Goal: Information Seeking & Learning: Learn about a topic

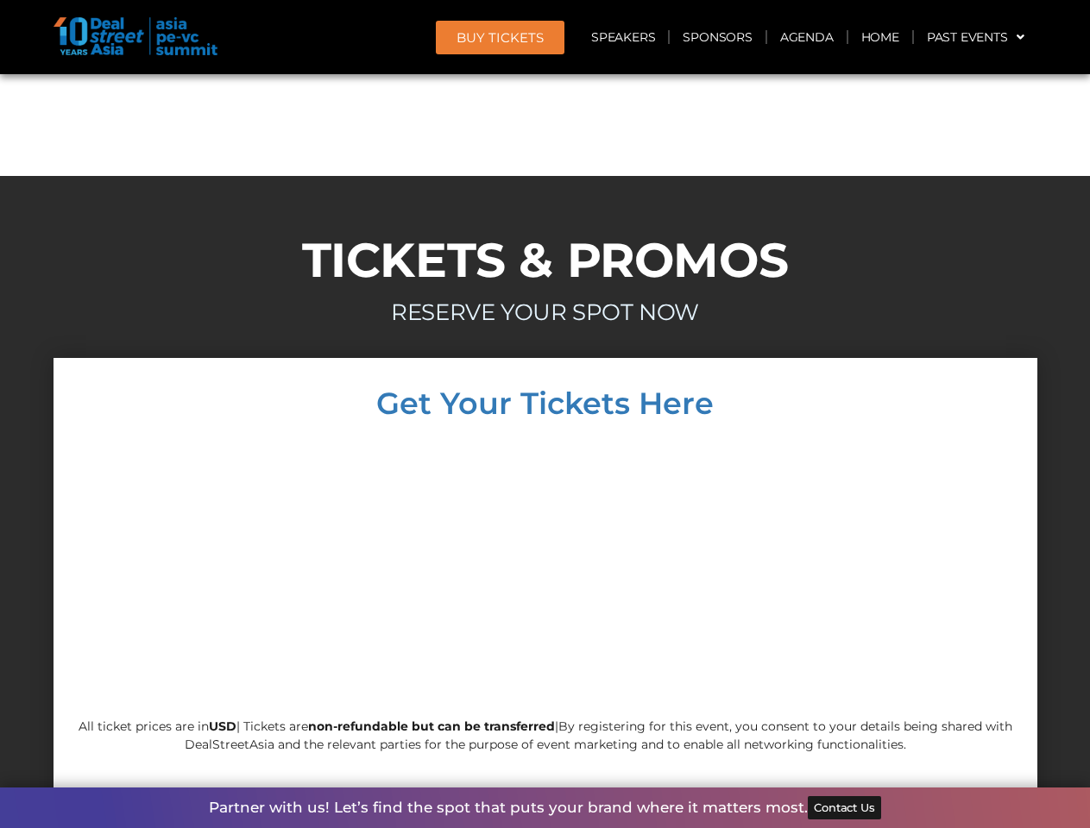
scroll to position [14766, 0]
